Goal: Task Accomplishment & Management: Manage account settings

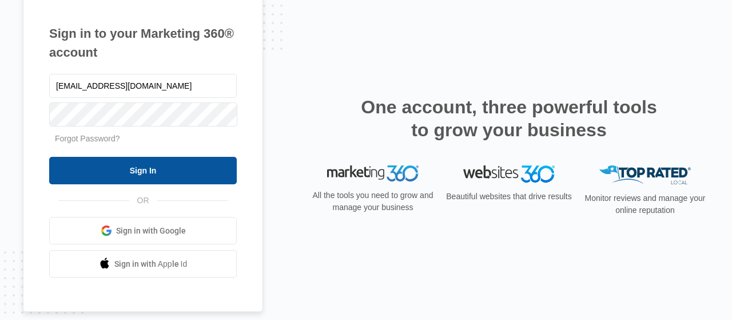
type input "director@acalmch.com"
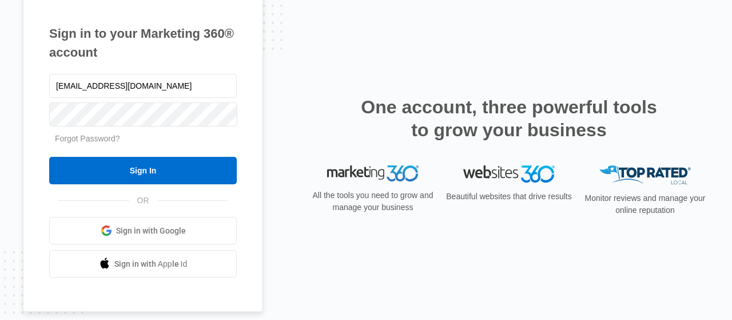
drag, startPoint x: 120, startPoint y: 174, endPoint x: 124, endPoint y: 221, distance: 47.0
click at [122, 180] on input "Sign In" at bounding box center [143, 170] width 188 height 27
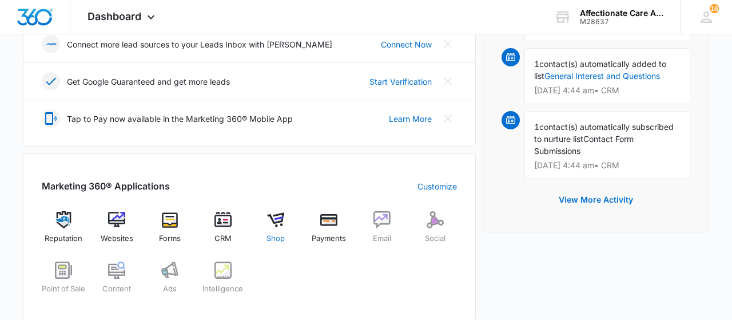
scroll to position [357, 0]
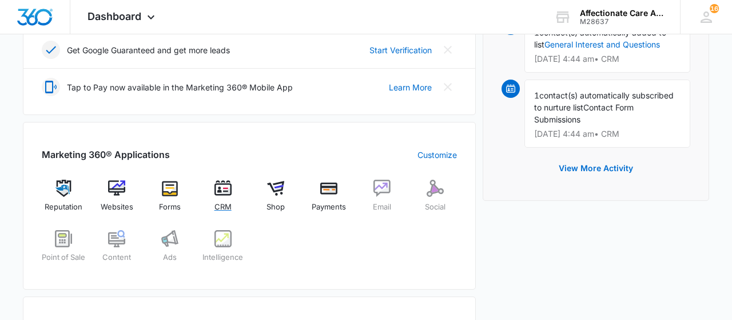
drag, startPoint x: 223, startPoint y: 181, endPoint x: 219, endPoint y: 176, distance: 6.2
click at [219, 176] on div "Marketing 360® Applications Customize Reputation Websites Forms CRM Shop Paymen…" at bounding box center [249, 206] width 453 height 168
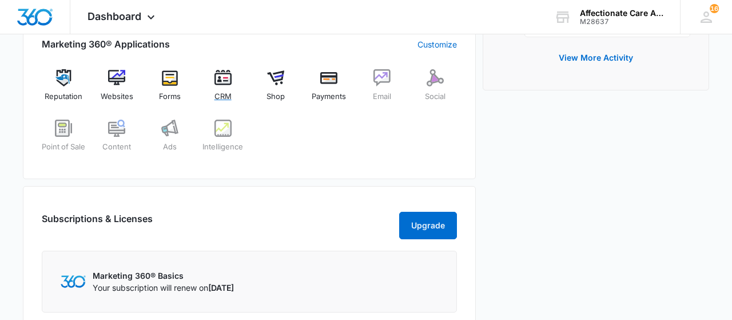
scroll to position [467, 0]
drag, startPoint x: 219, startPoint y: 76, endPoint x: 273, endPoint y: 228, distance: 161.9
click at [219, 76] on img at bounding box center [223, 78] width 17 height 17
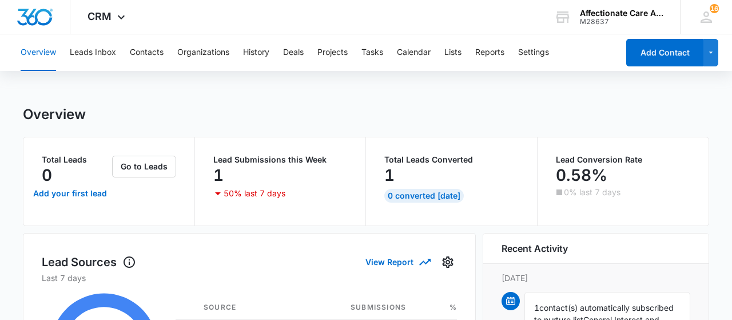
scroll to position [3, 0]
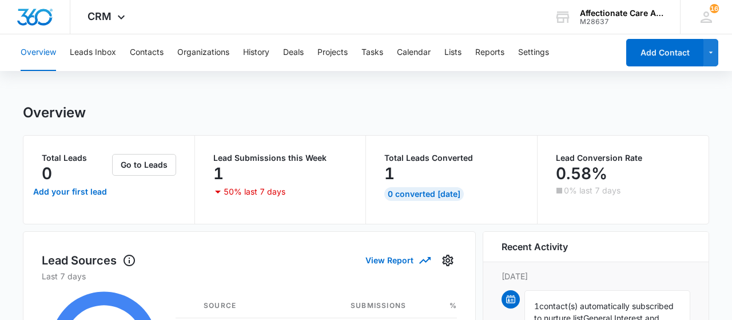
drag, startPoint x: 105, startPoint y: 52, endPoint x: 115, endPoint y: 55, distance: 10.9
click at [106, 52] on button "Leads Inbox" at bounding box center [93, 52] width 46 height 37
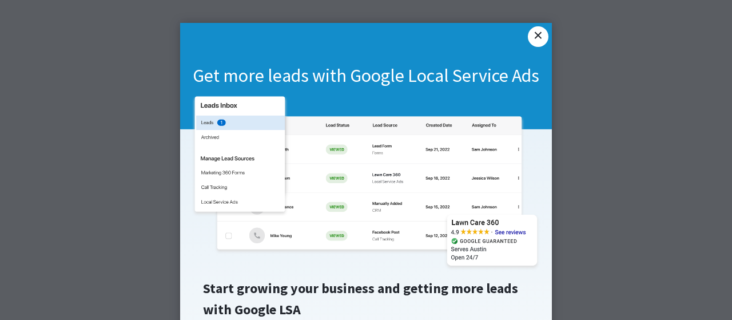
click at [542, 41] on link "×" at bounding box center [538, 36] width 21 height 21
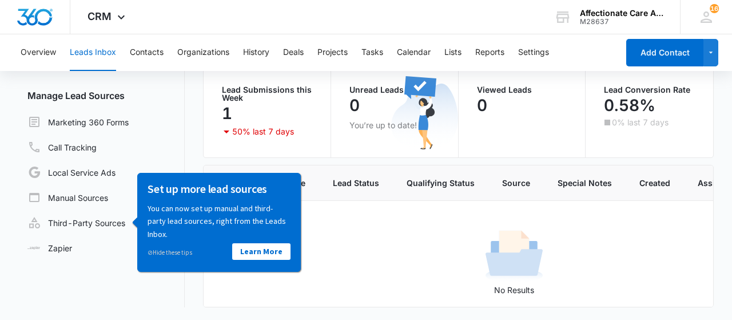
scroll to position [96, 0]
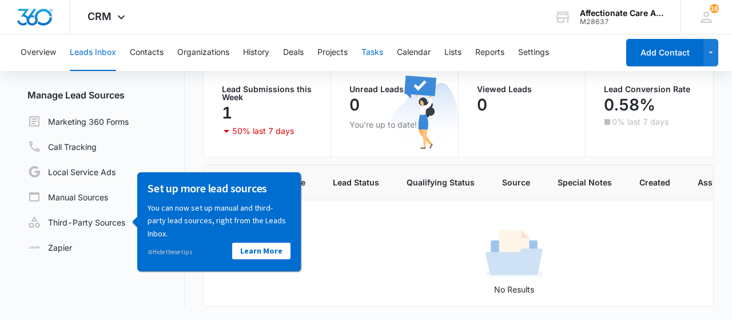
drag, startPoint x: 383, startPoint y: 55, endPoint x: 380, endPoint y: 63, distance: 9.0
click at [382, 55] on button "Tasks" at bounding box center [373, 52] width 22 height 37
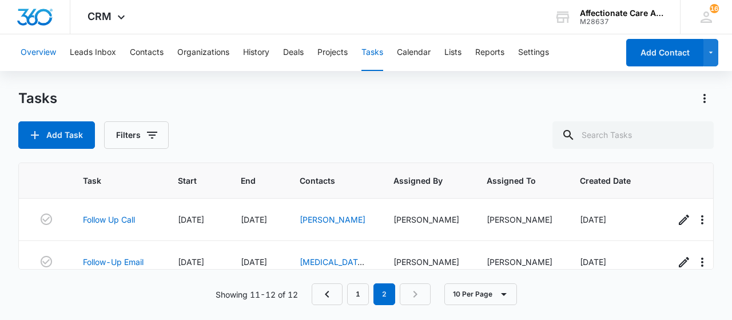
drag, startPoint x: 42, startPoint y: 49, endPoint x: 55, endPoint y: 67, distance: 22.9
click at [42, 49] on button "Overview" at bounding box center [38, 52] width 35 height 37
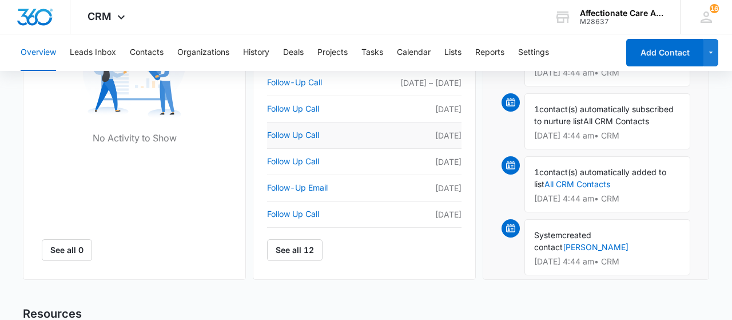
scroll to position [416, 0]
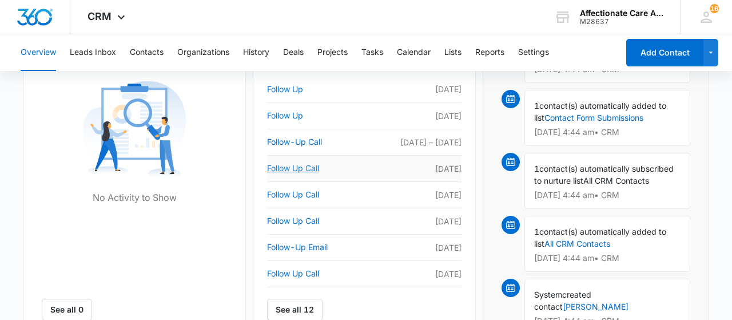
click at [303, 166] on link "Follow Up Call" at bounding box center [315, 168] width 97 height 14
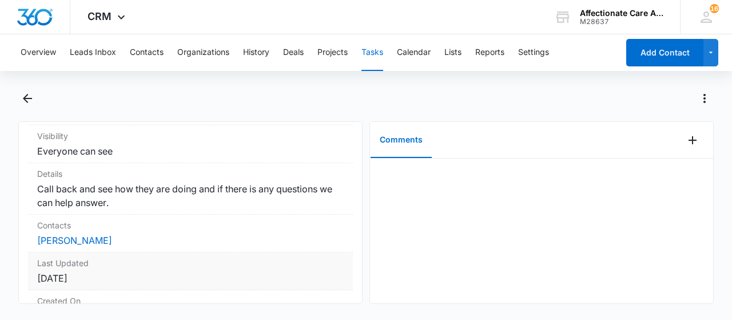
scroll to position [125, 0]
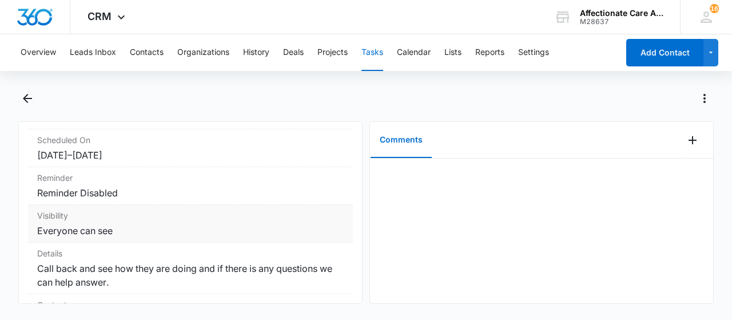
click at [73, 227] on dd "Everyone can see" at bounding box center [190, 231] width 307 height 14
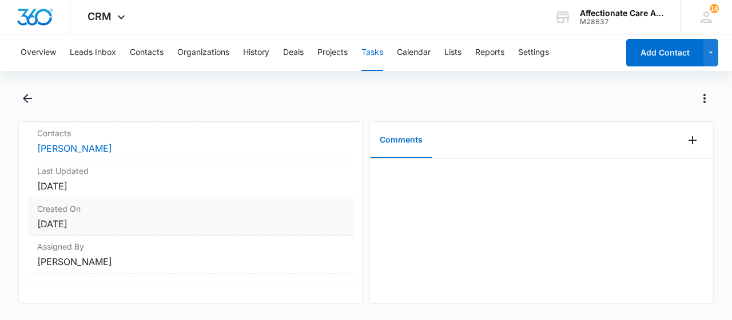
scroll to position [0, 0]
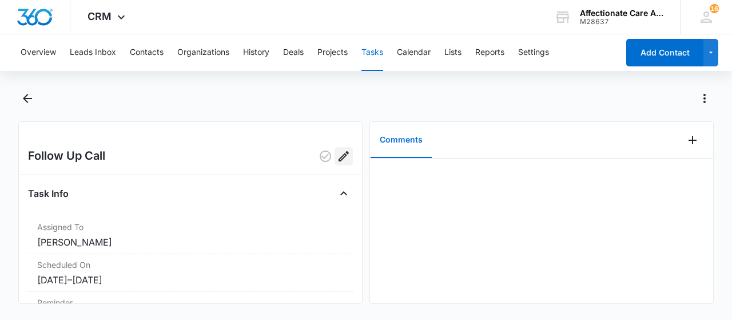
click at [343, 150] on icon "Edit" at bounding box center [344, 156] width 14 height 14
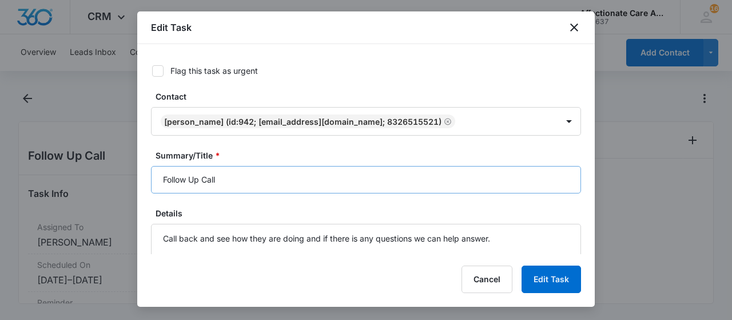
scroll to position [114, 0]
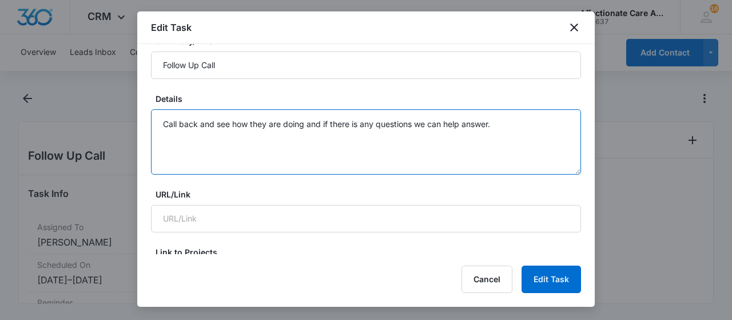
drag, startPoint x: 484, startPoint y: 119, endPoint x: 146, endPoint y: 128, distance: 338.7
click at [151, 128] on textarea "Call back and see how they are doing and if there is any questions we can help …" at bounding box center [366, 141] width 430 height 65
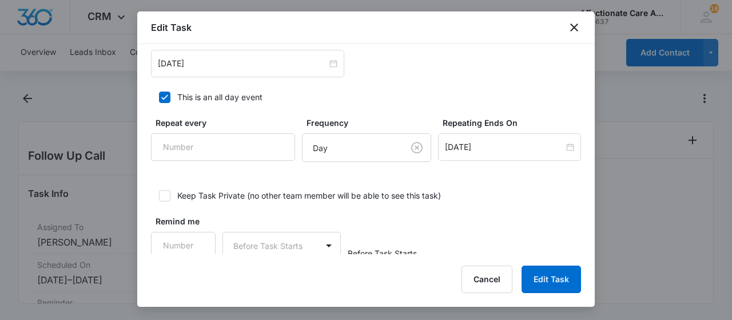
scroll to position [828, 0]
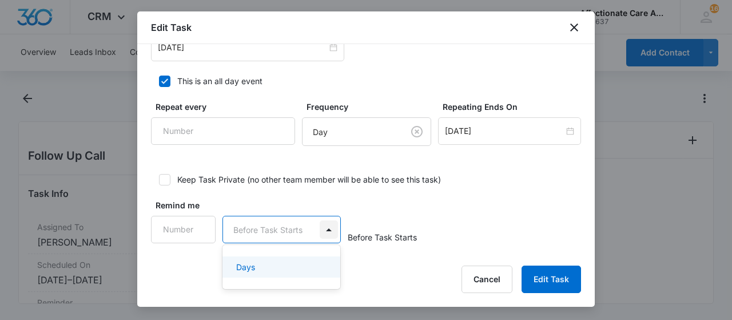
click at [327, 220] on body "CRM Apps Reputation Websites Forms CRM Email Social Shop Payments POS Content A…" at bounding box center [366, 160] width 732 height 320
click at [350, 184] on div at bounding box center [366, 160] width 732 height 320
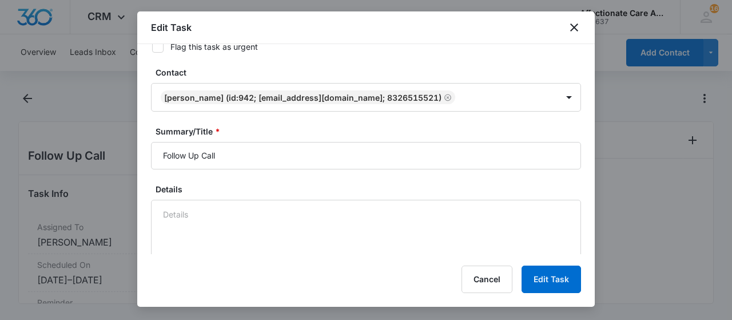
scroll to position [0, 0]
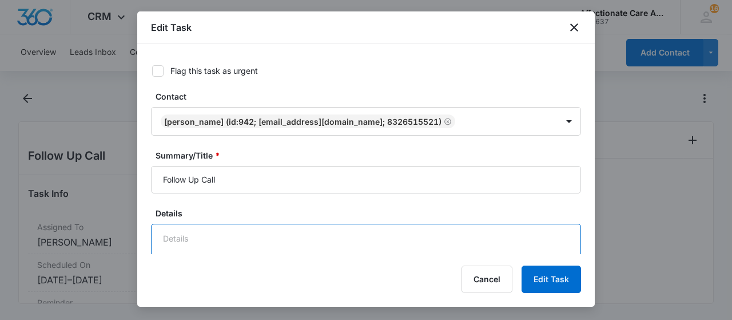
click at [184, 237] on textarea "Details" at bounding box center [366, 256] width 430 height 65
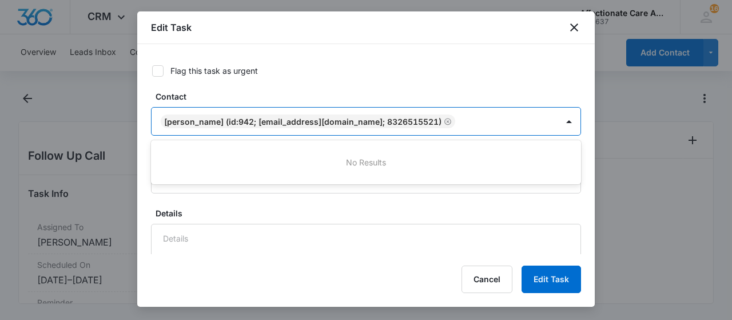
drag, startPoint x: 217, startPoint y: 122, endPoint x: 188, endPoint y: 122, distance: 29.2
click at [188, 122] on div "[PERSON_NAME] (ID:942; [EMAIL_ADDRESS][DOMAIN_NAME]; 8326515521)" at bounding box center [302, 122] width 277 height 10
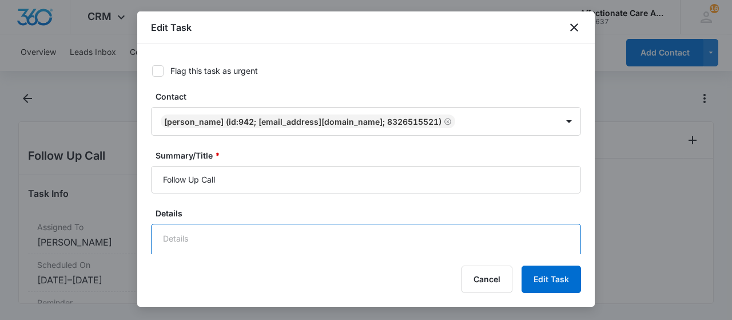
click at [174, 235] on textarea "Details" at bounding box center [366, 256] width 430 height 65
type textarea "K"
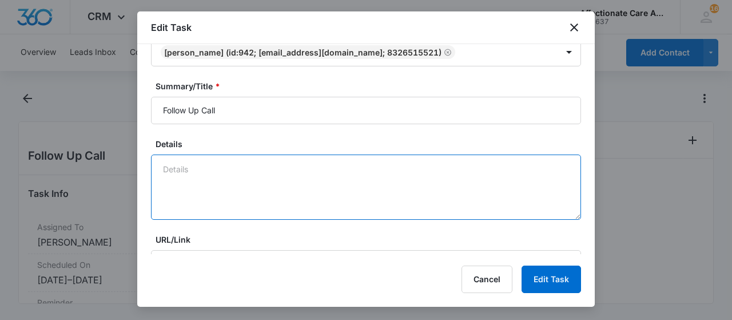
scroll to position [57, 0]
